Goal: Information Seeking & Learning: Learn about a topic

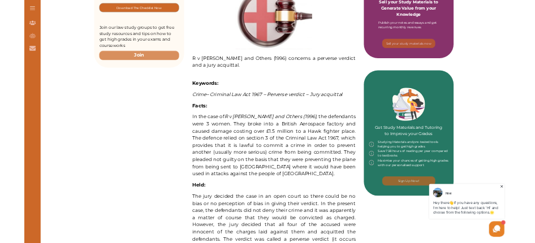
scroll to position [339, 0]
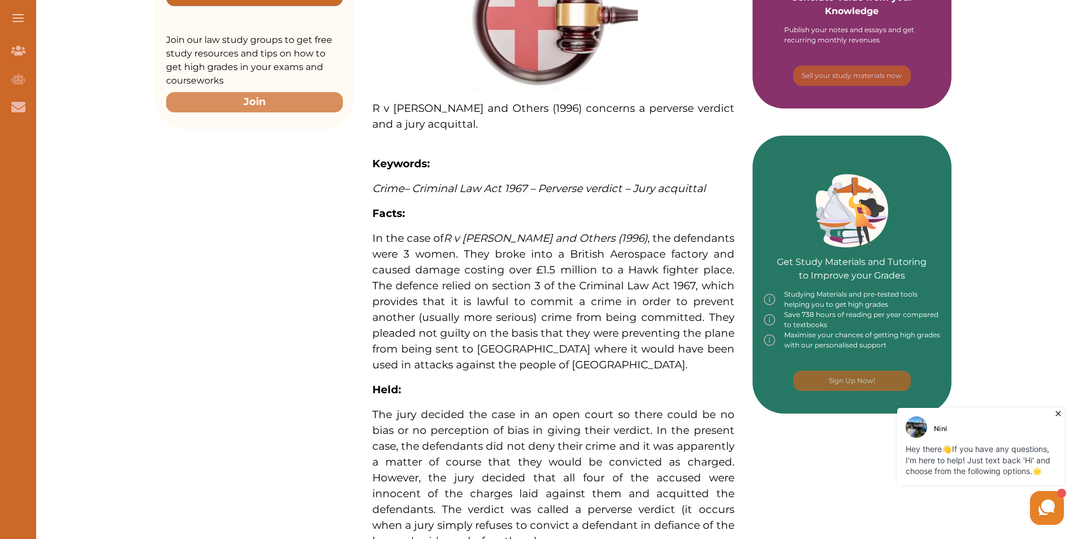
click at [1060, 415] on icon at bounding box center [1058, 413] width 11 height 11
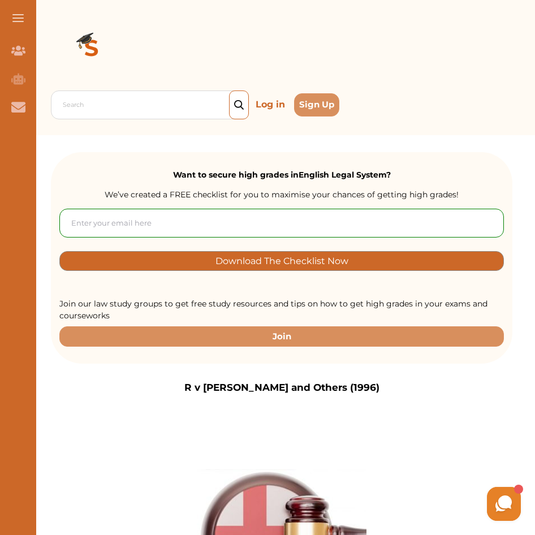
click at [305, 452] on p at bounding box center [281, 452] width 425 height 7
drag, startPoint x: 300, startPoint y: 474, endPoint x: 147, endPoint y: 150, distance: 358.5
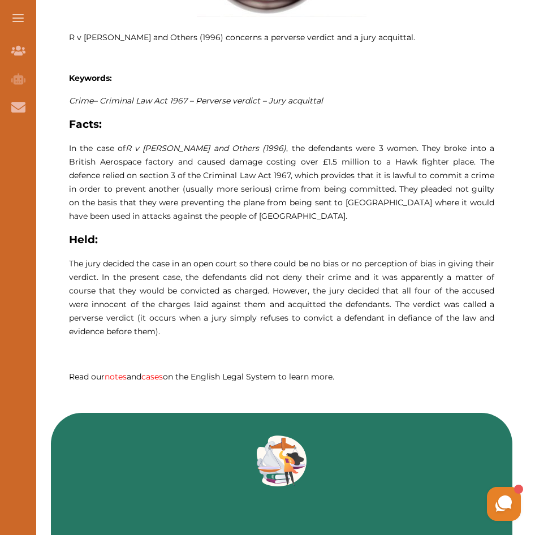
scroll to position [565, 0]
